Goal: Information Seeking & Learning: Learn about a topic

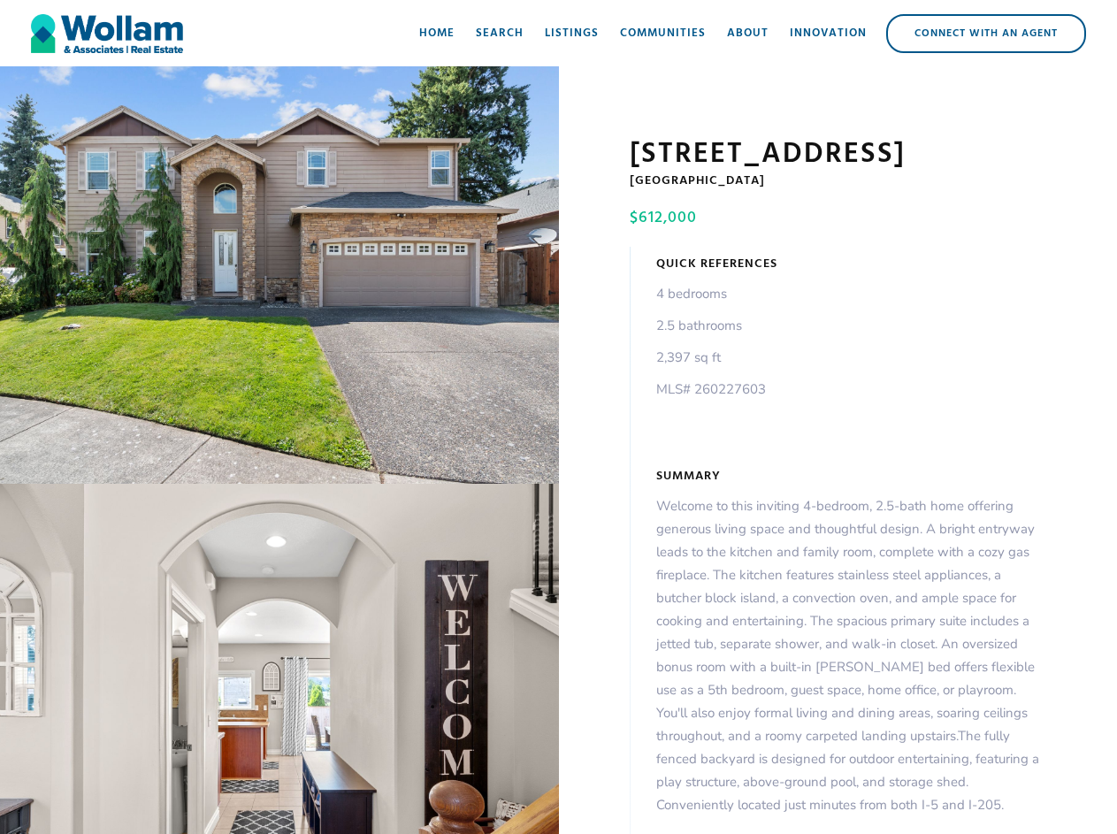
click at [279, 279] on div "open lightbox" at bounding box center [279, 274] width 559 height 417
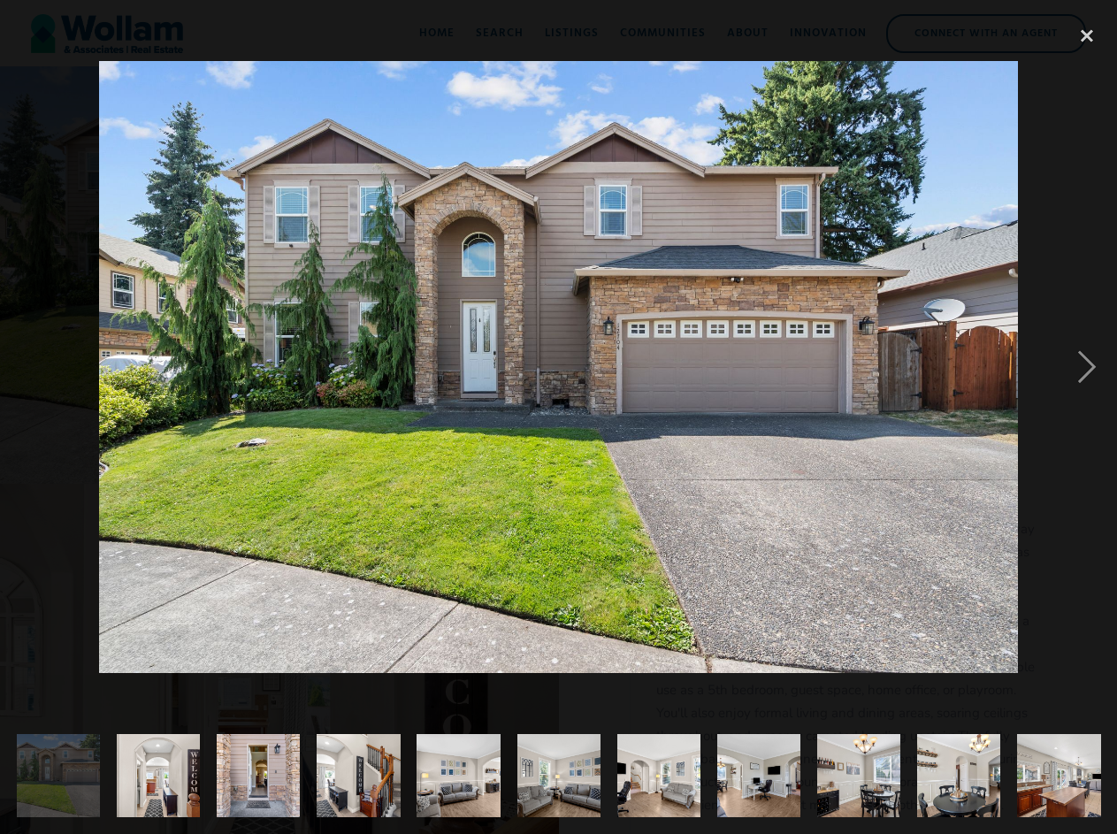
click at [279, 662] on img at bounding box center [558, 367] width 919 height 613
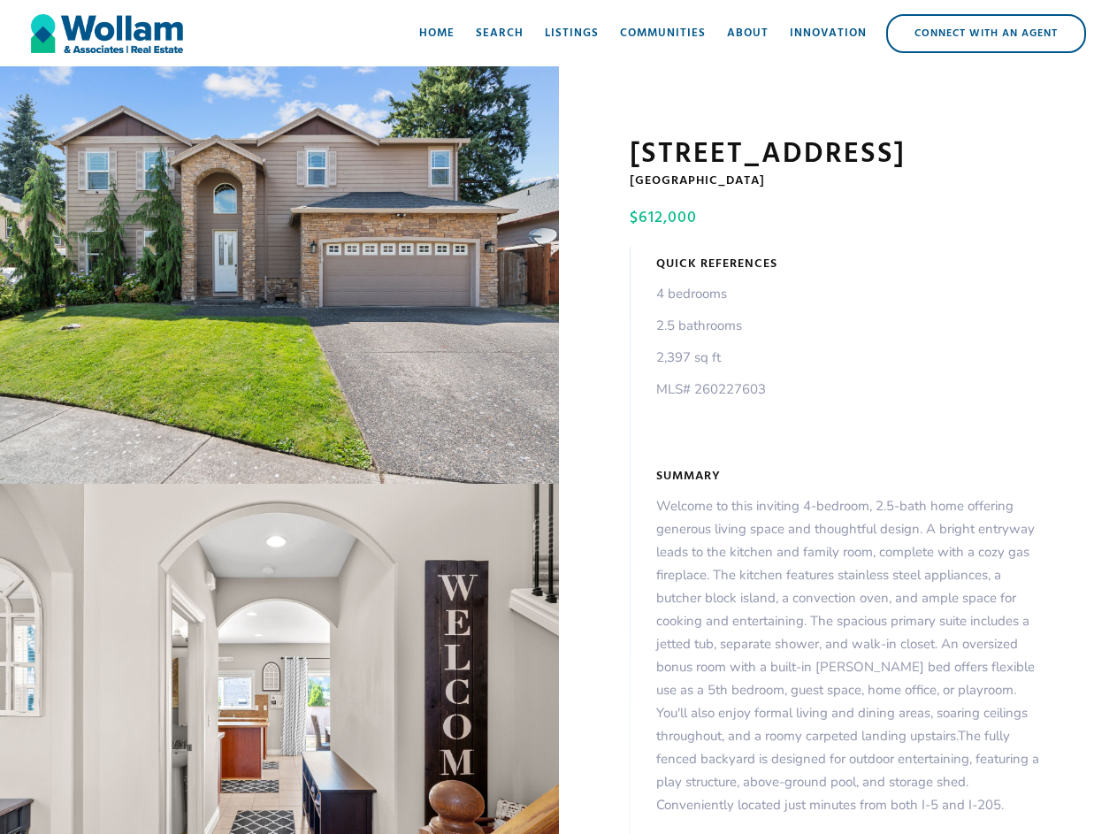
click at [279, 279] on div "open lightbox" at bounding box center [279, 274] width 559 height 417
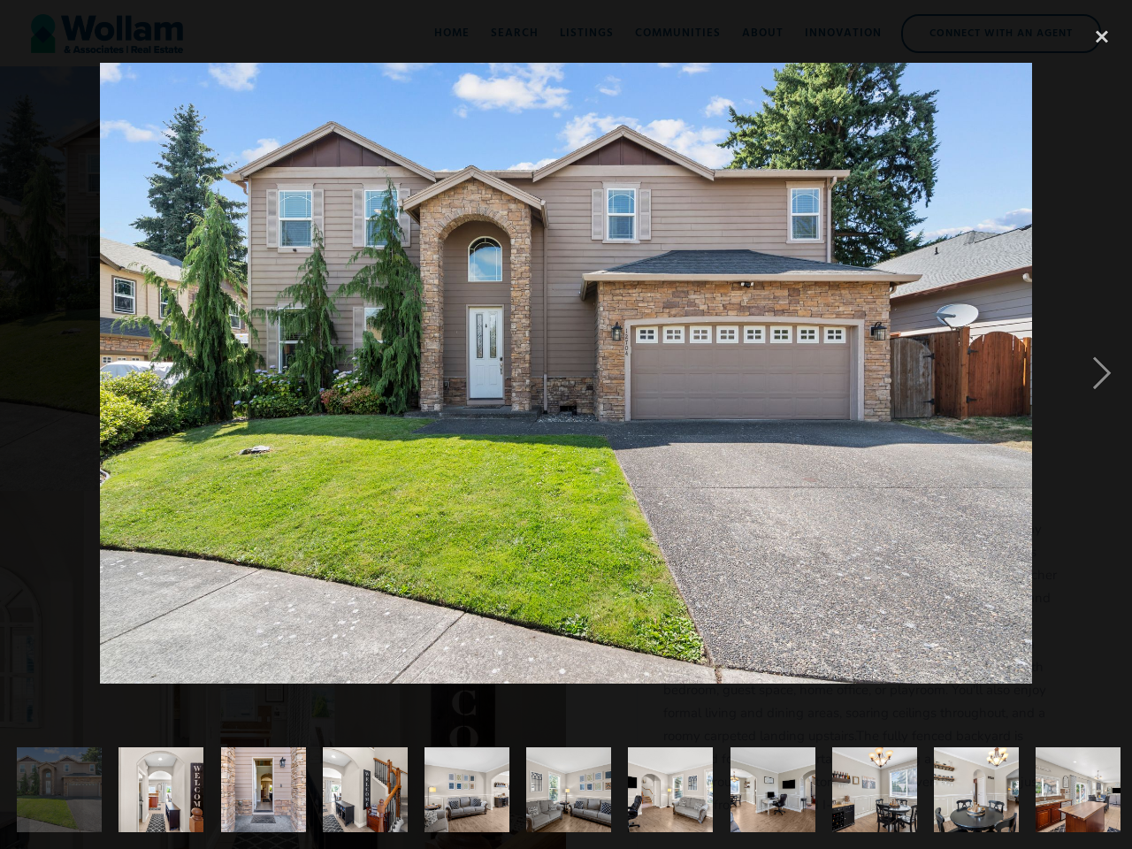
click at [279, 662] on img at bounding box center [565, 373] width 931 height 621
